Goal: Task Accomplishment & Management: Manage account settings

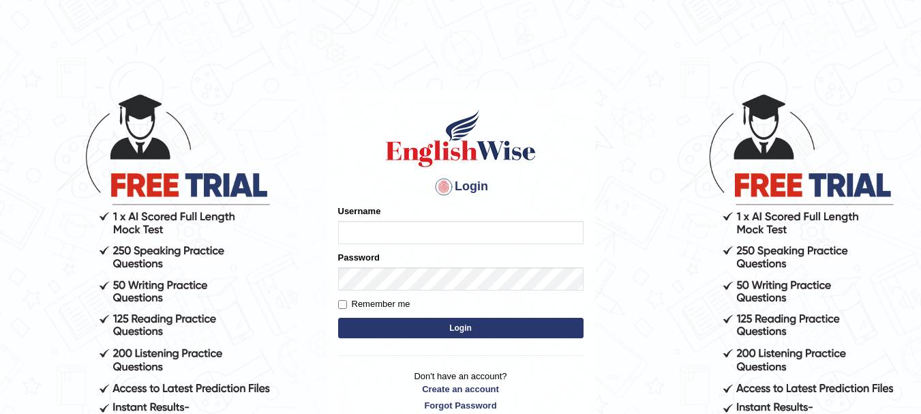
type input "badugu8686"
click at [341, 305] on input "Remember me" at bounding box center [342, 304] width 9 height 9
checkbox input "true"
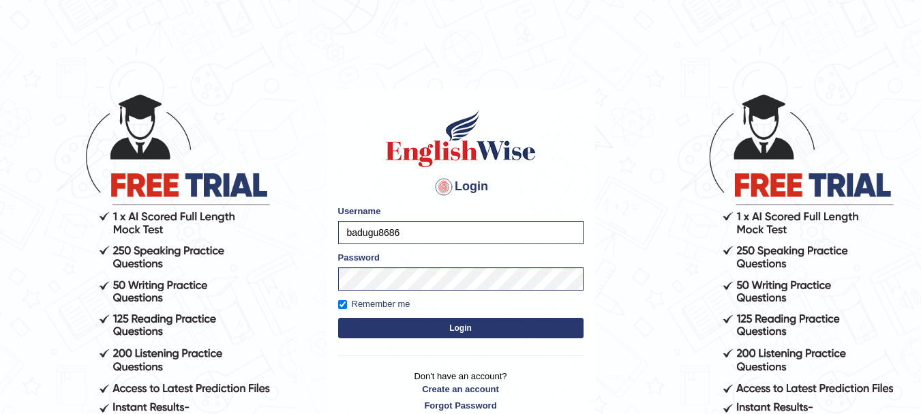
click at [375, 332] on button "Login" at bounding box center [460, 328] width 245 height 20
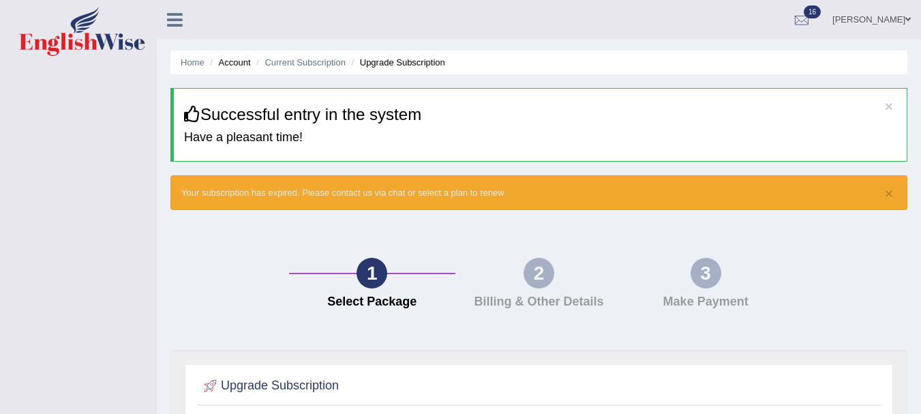
click at [907, 19] on span at bounding box center [908, 19] width 5 height 9
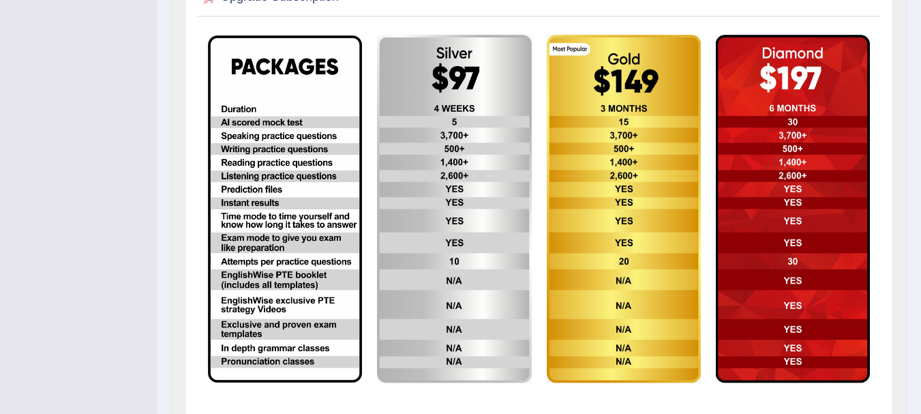
scroll to position [463, 0]
